Goal: Information Seeking & Learning: Learn about a topic

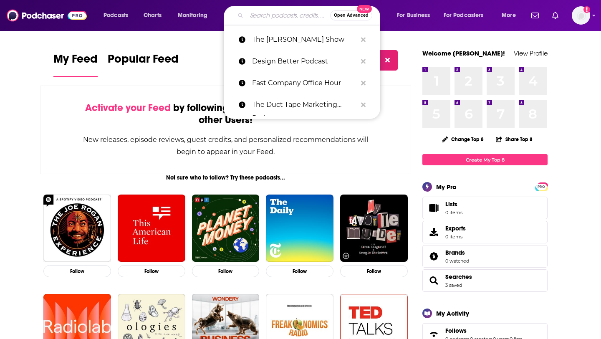
click at [249, 12] on input "Search podcasts, credits, & more..." at bounding box center [288, 15] width 83 height 13
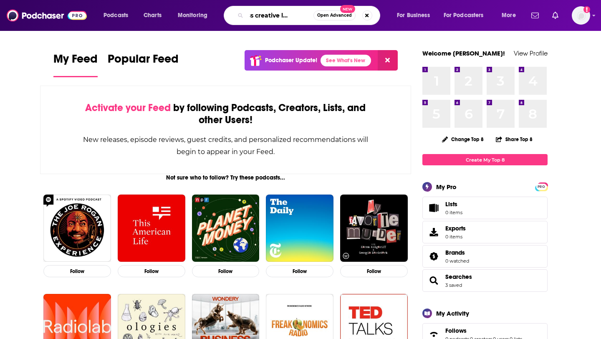
scroll to position [0, 26]
type input "fearless creative leadership"
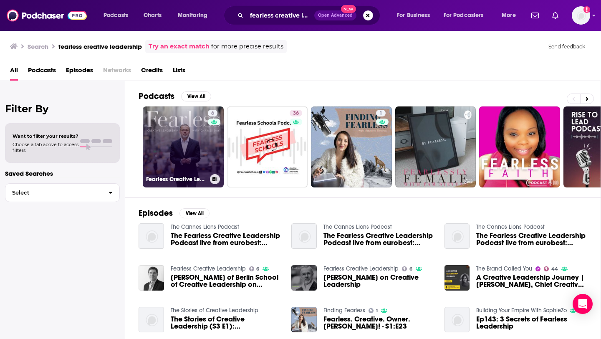
click at [166, 149] on link "6 Fearless Creative Leadership" at bounding box center [183, 146] width 81 height 81
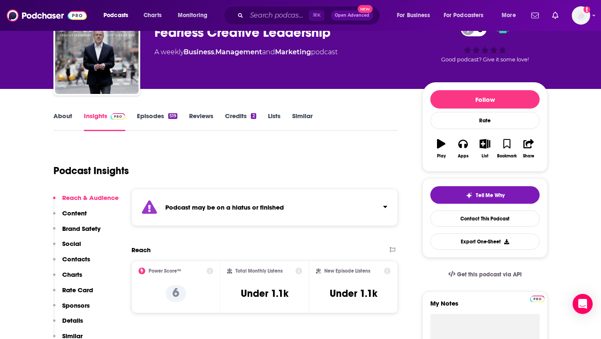
scroll to position [44, 0]
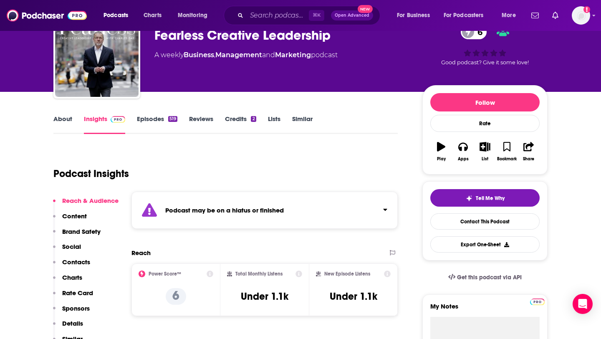
click at [159, 121] on link "Episodes 519" at bounding box center [157, 124] width 40 height 19
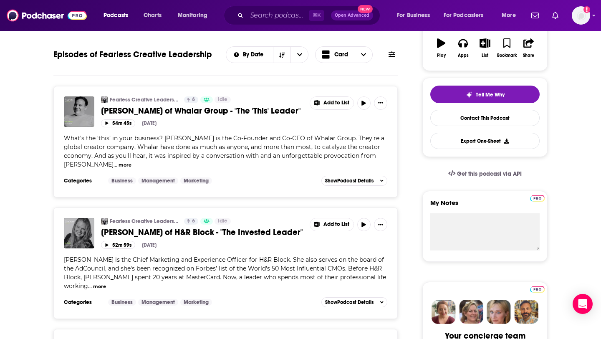
scroll to position [204, 0]
